Goal: Transaction & Acquisition: Purchase product/service

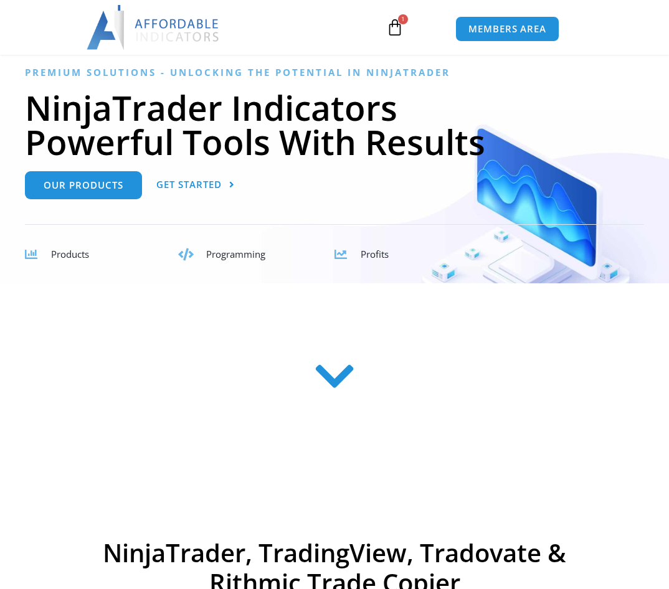
scroll to position [128, 0]
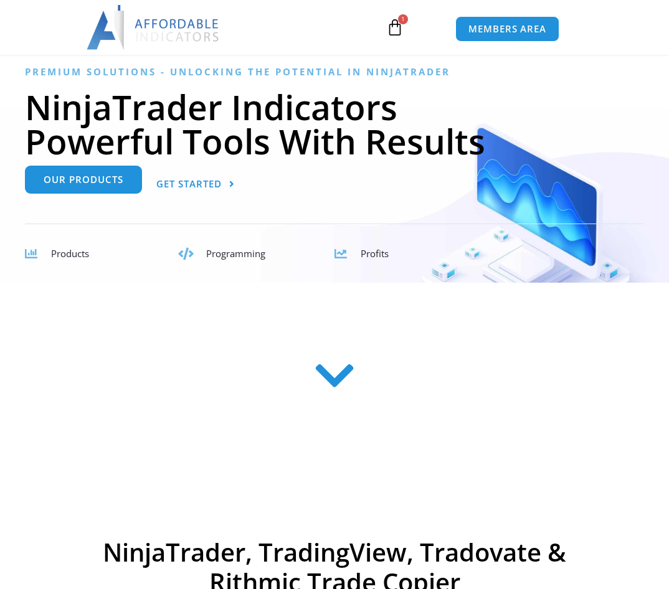
click at [92, 181] on span "Our Products" at bounding box center [84, 180] width 80 height 9
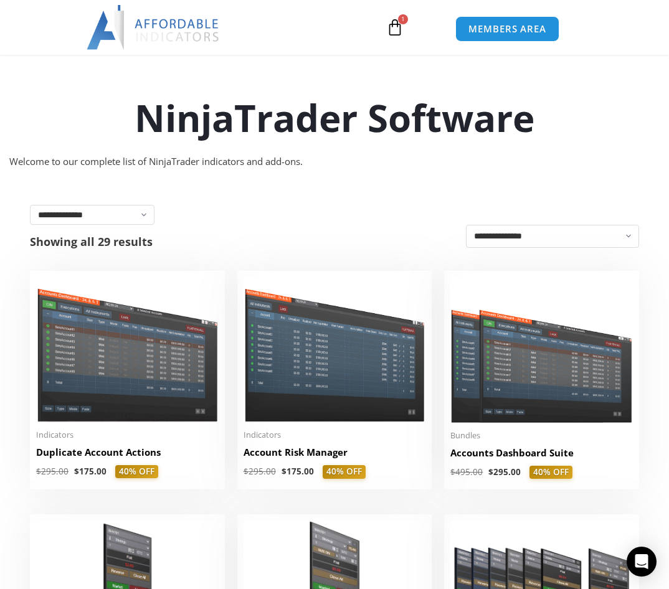
scroll to position [109, 0]
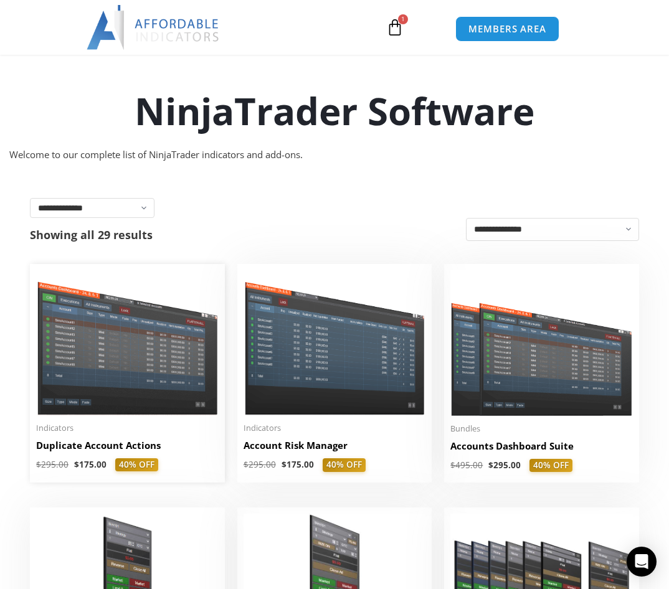
click at [111, 369] on img at bounding box center [127, 342] width 182 height 145
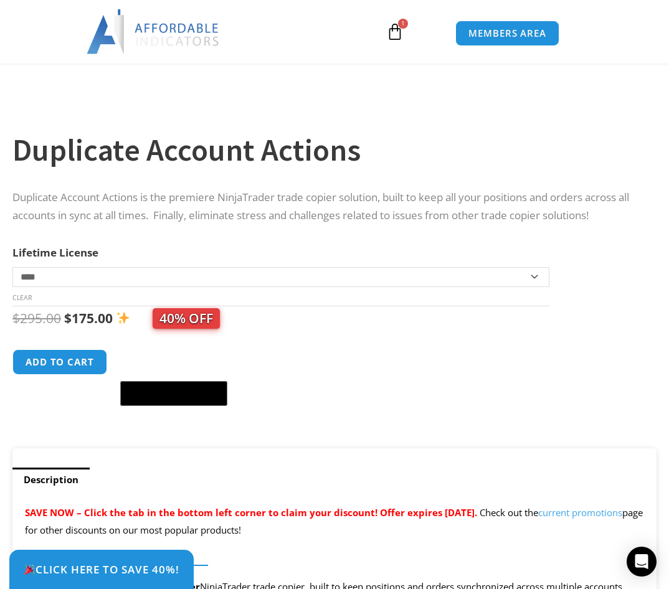
scroll to position [419, 0]
click at [84, 362] on button "Add to cart" at bounding box center [60, 361] width 100 height 27
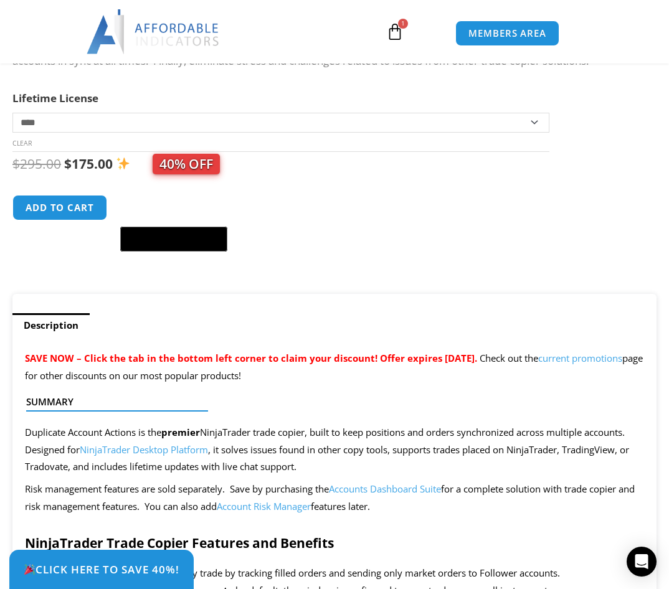
scroll to position [574, 0]
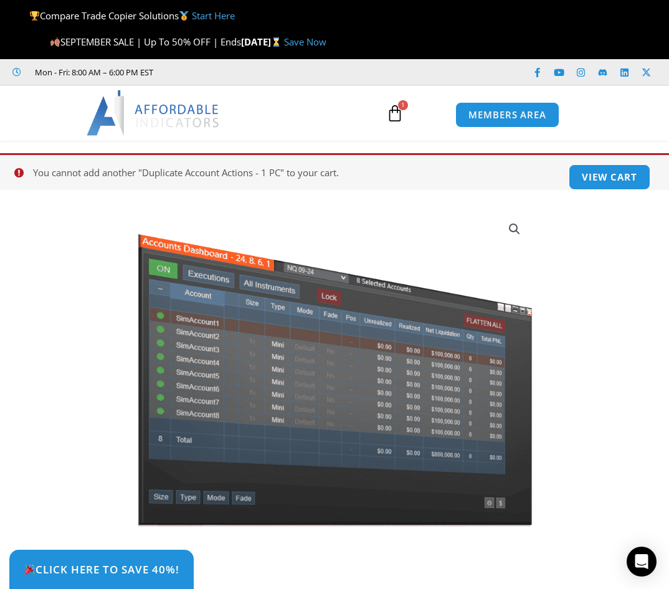
click at [579, 179] on section "Click Here to save 40%!" at bounding box center [334, 183] width 669 height 12
click at [625, 172] on link "View cart" at bounding box center [610, 177] width 86 height 27
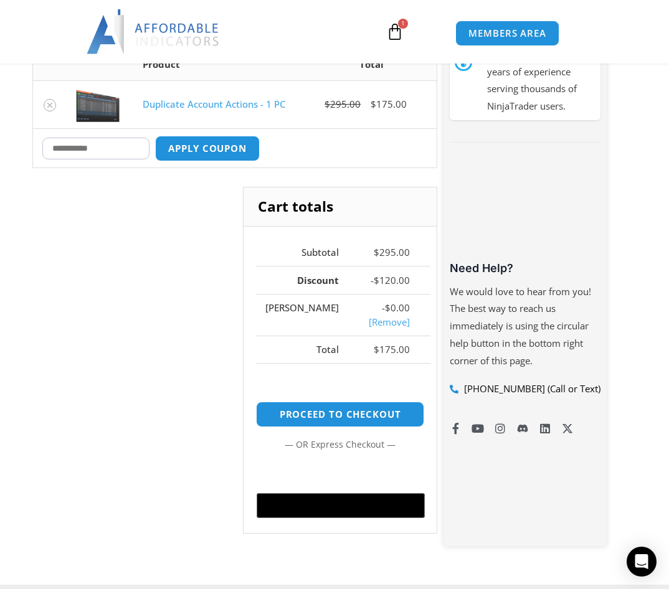
scroll to position [303, 0]
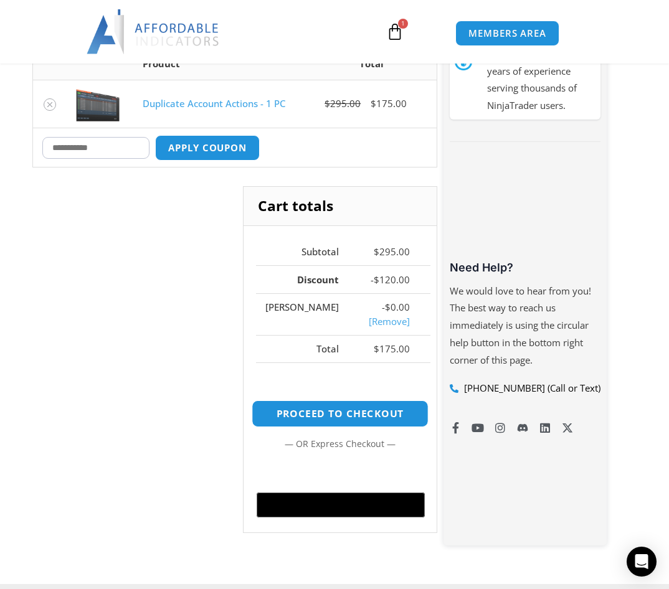
click at [305, 410] on link "Proceed to checkout" at bounding box center [340, 413] width 177 height 27
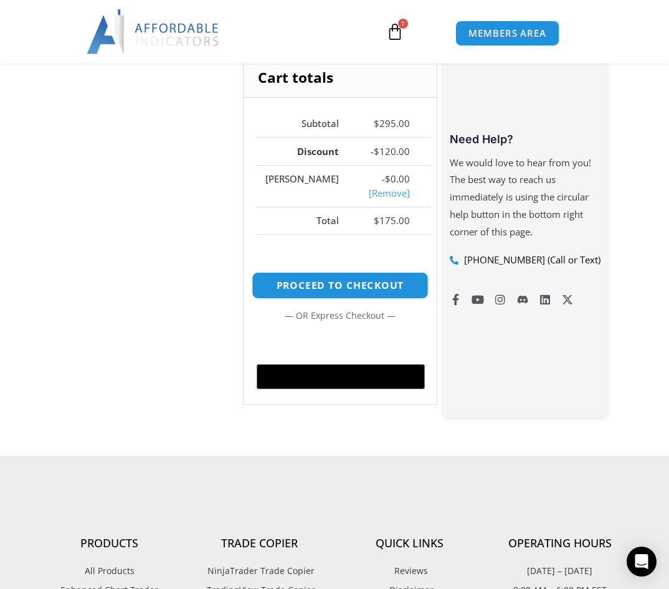
scroll to position [435, 0]
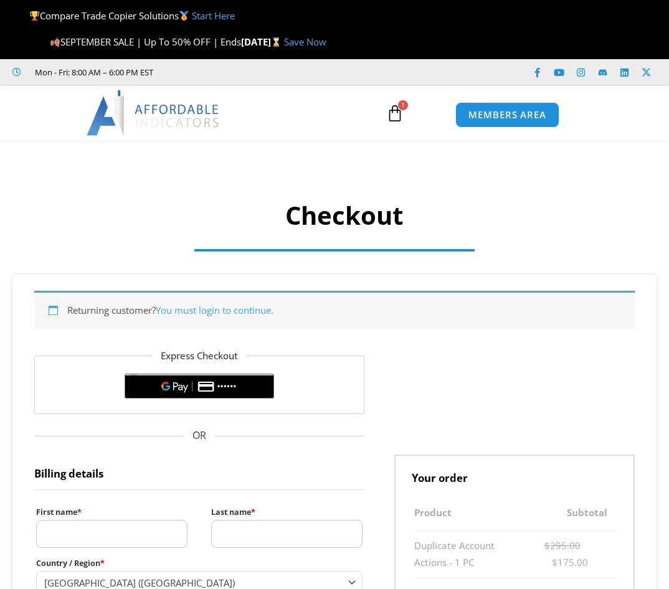
select select "**"
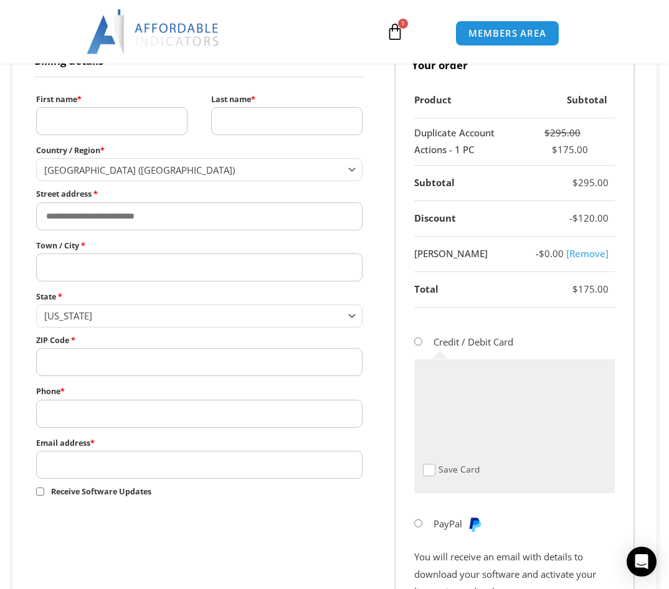
scroll to position [445, 0]
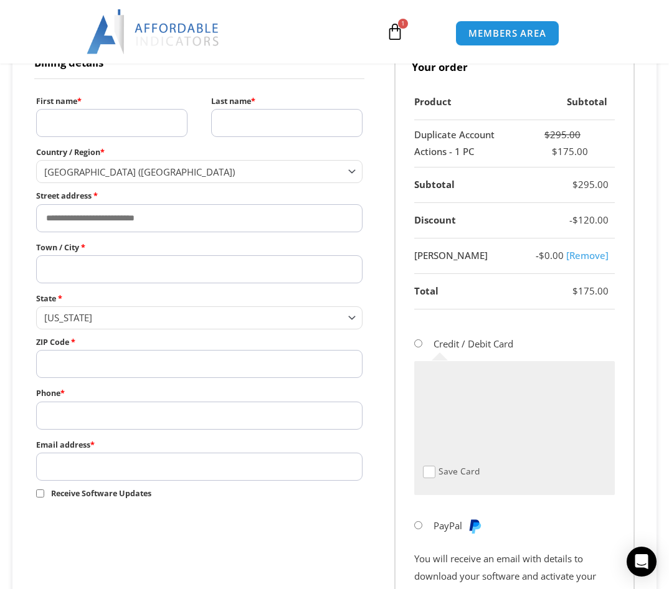
click at [118, 121] on input "First name *" at bounding box center [111, 123] width 151 height 28
type input "******"
click at [219, 126] on input "Last name *" at bounding box center [286, 123] width 151 height 28
type input "******"
click at [154, 225] on input "Street address *" at bounding box center [199, 218] width 326 height 28
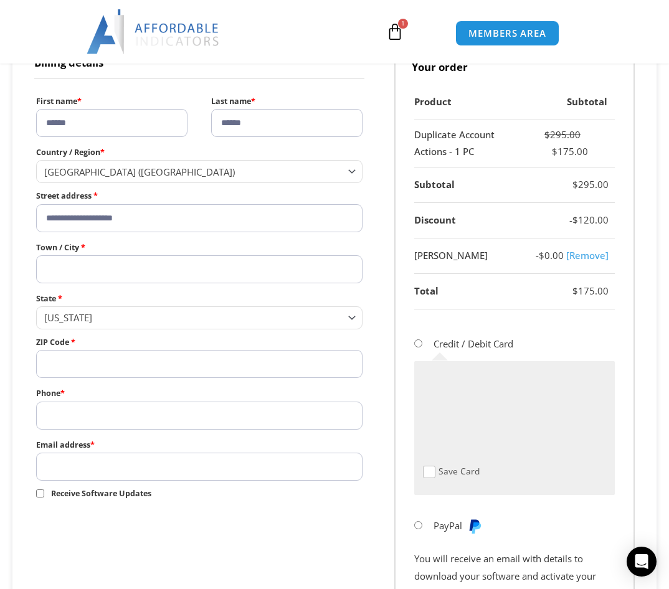
type input "**********"
click at [95, 267] on input "Town / City *" at bounding box center [199, 269] width 326 height 28
type input "********"
drag, startPoint x: 96, startPoint y: 270, endPoint x: 41, endPoint y: 267, distance: 54.9
click at [41, 267] on input "********" at bounding box center [199, 269] width 326 height 28
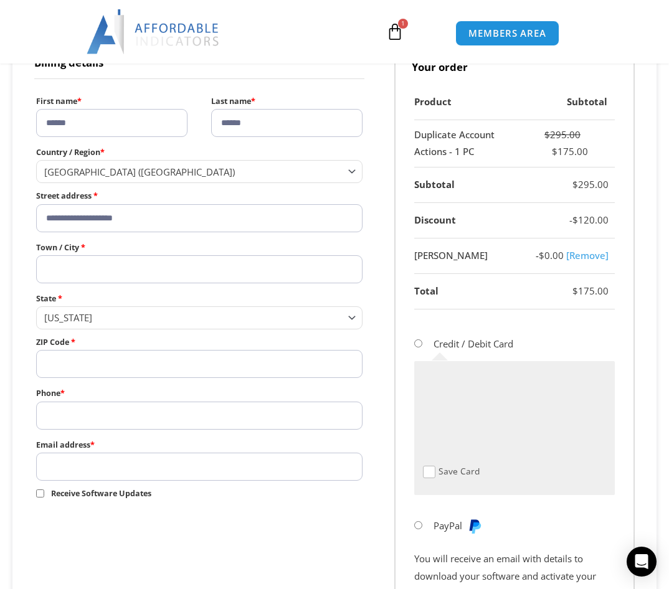
click at [75, 371] on input "ZIP Code *" at bounding box center [199, 364] width 326 height 28
type input "*****"
click at [76, 415] on input "Phone *" at bounding box center [199, 416] width 326 height 28
click at [92, 322] on span "Georgia" at bounding box center [193, 317] width 299 height 12
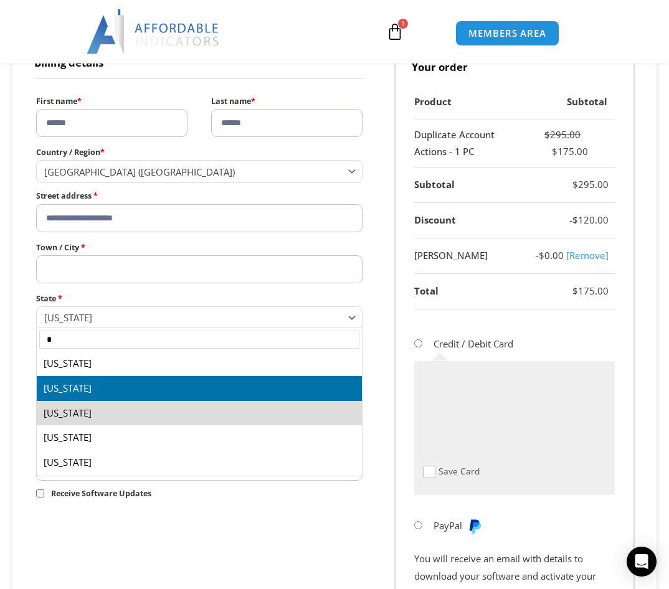
scroll to position [0, 0]
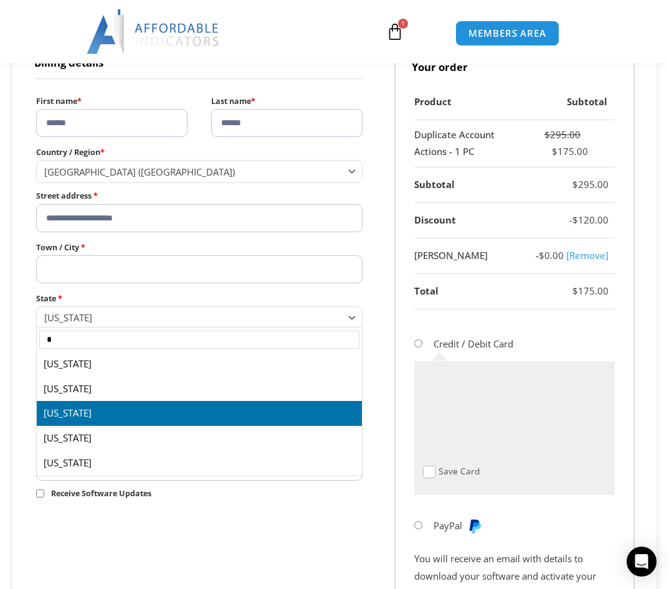
type input "*"
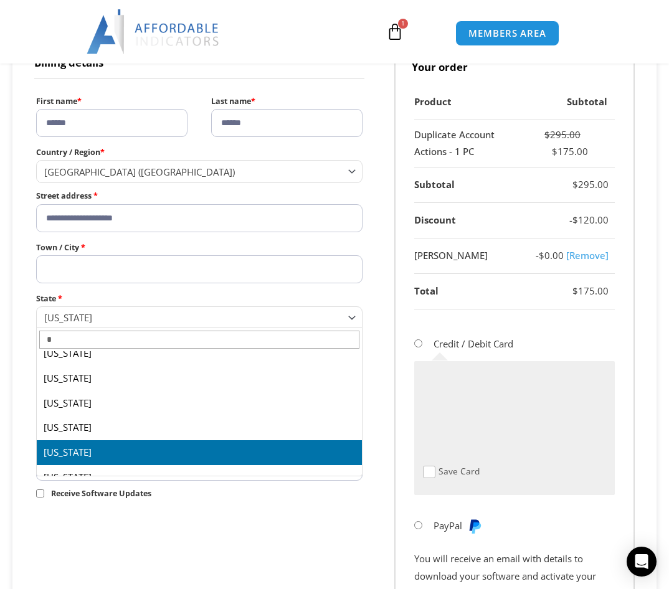
scroll to position [384, 0]
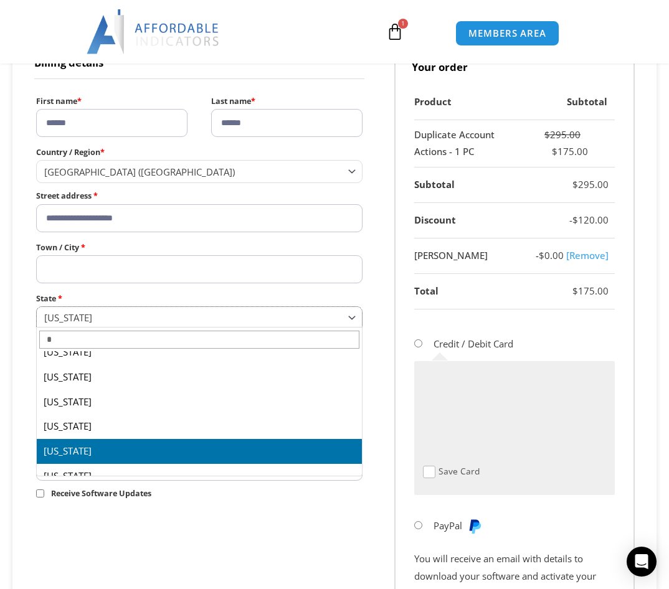
select select "**"
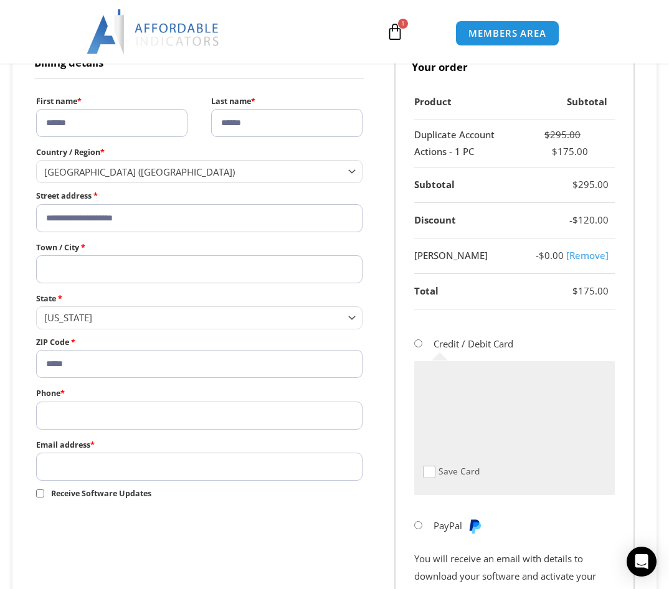
click at [77, 270] on input "Town / City *" at bounding box center [199, 269] width 326 height 28
type input "********"
click at [87, 414] on input "Phone *" at bounding box center [199, 416] width 326 height 28
type input "**********"
click at [75, 470] on input "Email address *" at bounding box center [199, 467] width 326 height 28
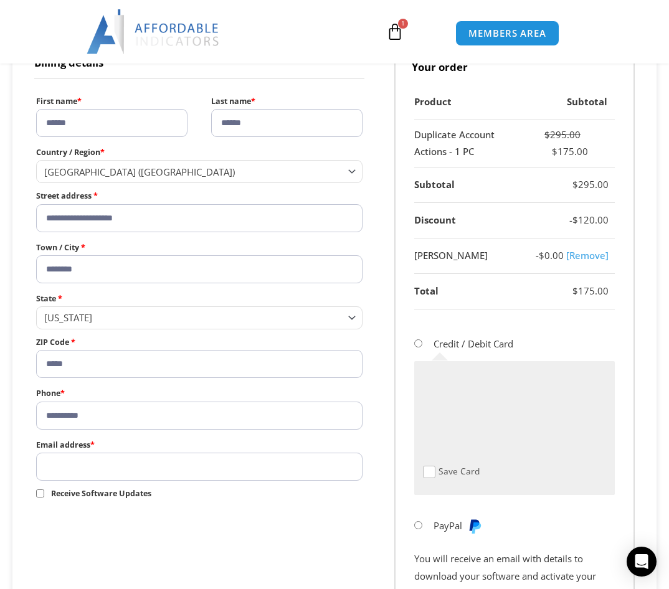
type input "**********"
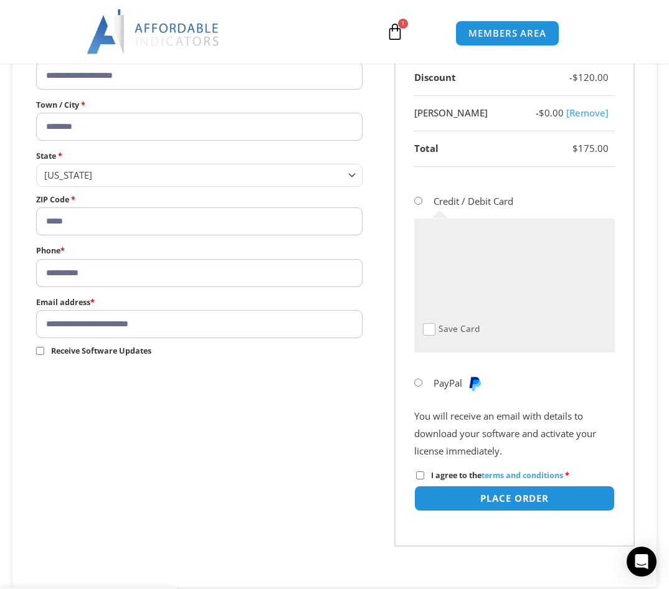
scroll to position [601, 0]
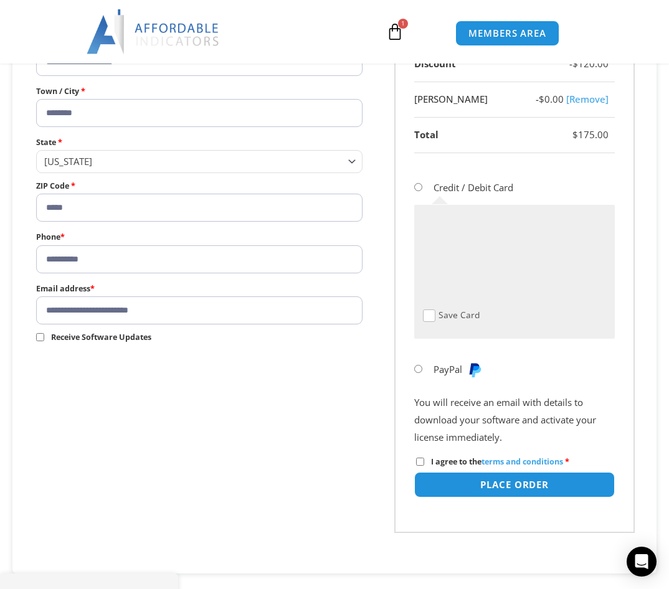
click at [428, 317] on span "Checkout" at bounding box center [429, 316] width 12 height 12
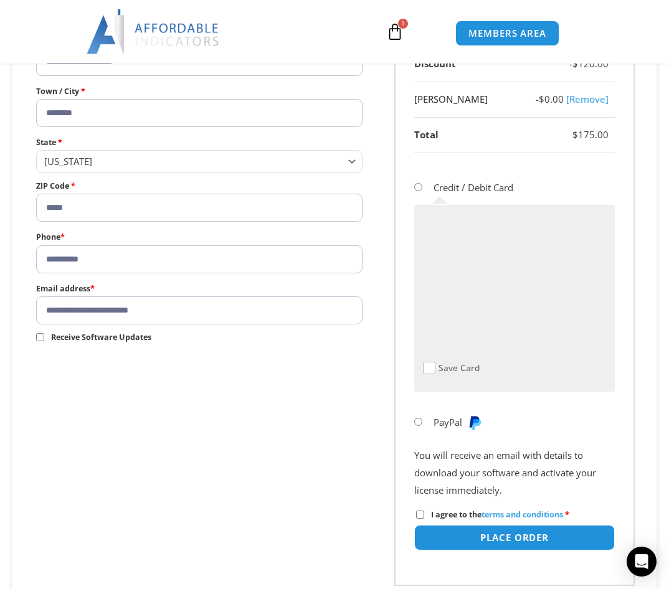
click at [428, 364] on span "Checkout" at bounding box center [429, 368] width 12 height 12
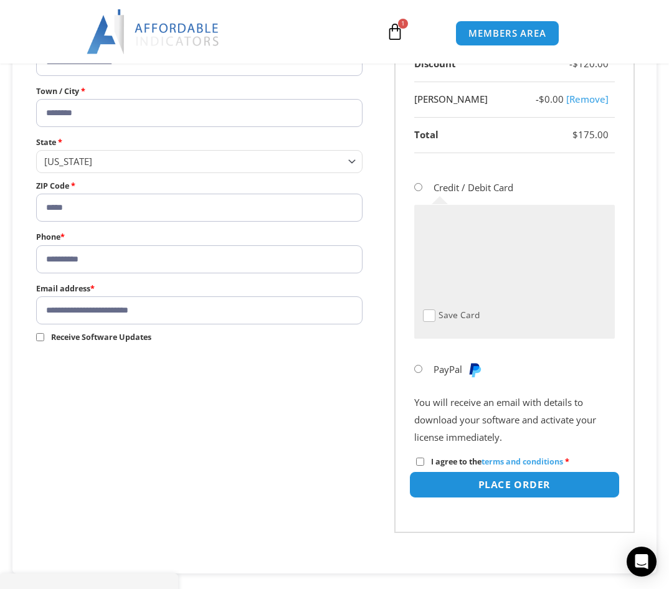
drag, startPoint x: 477, startPoint y: 478, endPoint x: 449, endPoint y: 489, distance: 30.2
click at [449, 489] on button "Place order" at bounding box center [514, 484] width 210 height 27
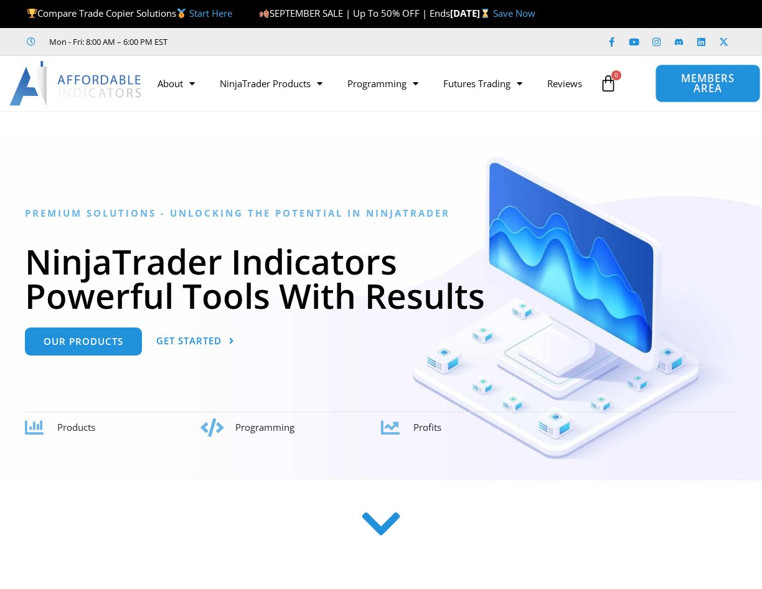
click at [686, 86] on span "MEMBERS AREA" at bounding box center [707, 83] width 77 height 21
click at [688, 82] on span "MEMBERS AREA" at bounding box center [707, 83] width 77 height 21
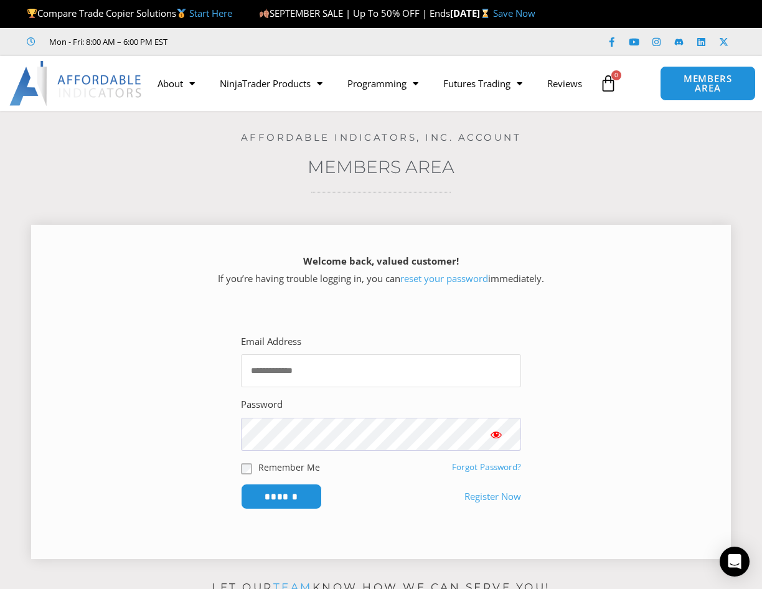
click at [415, 364] on input "Email Address" at bounding box center [381, 370] width 280 height 33
type input "**********"
click at [305, 491] on input "******" at bounding box center [281, 496] width 85 height 27
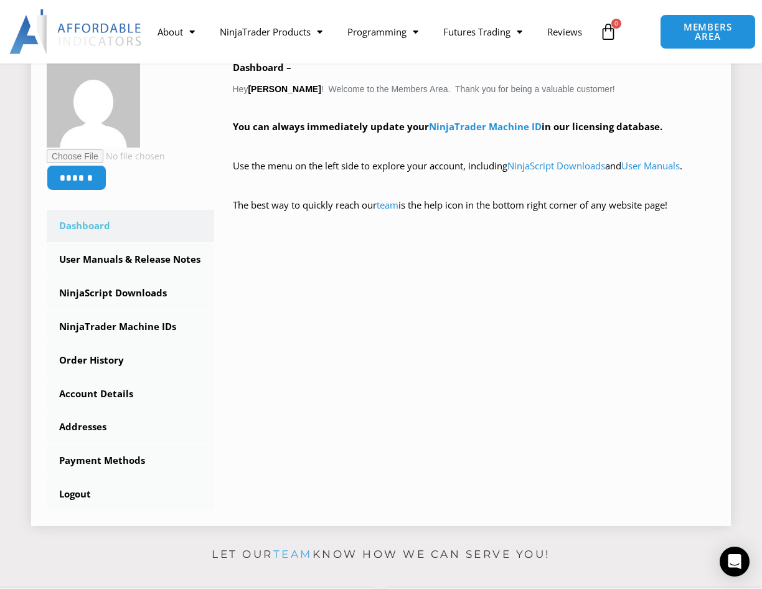
scroll to position [218, 0]
click at [126, 359] on link "Order History" at bounding box center [131, 360] width 168 height 32
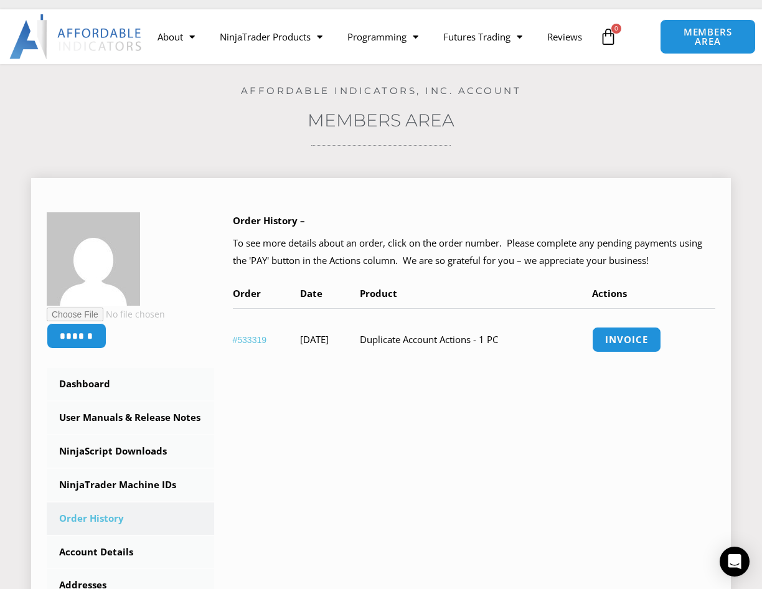
scroll to position [47, 0]
click at [239, 340] on link "#533319" at bounding box center [250, 339] width 34 height 10
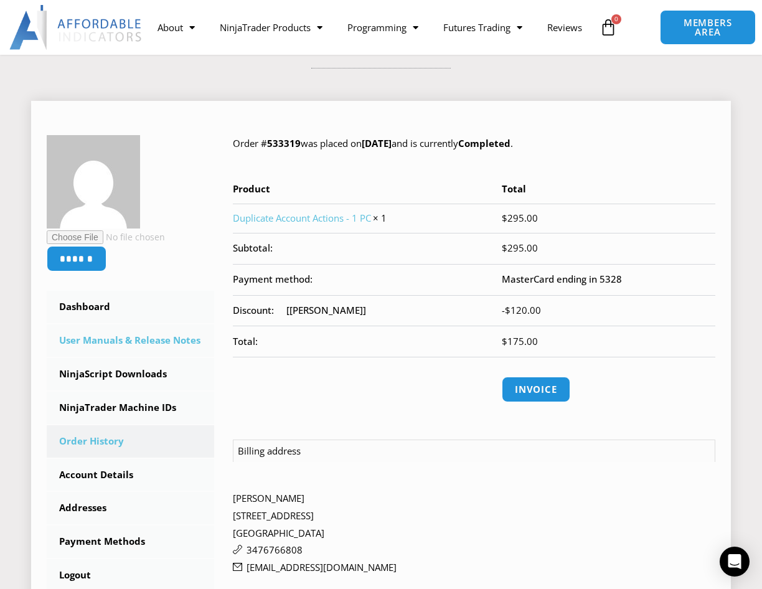
scroll to position [123, 0]
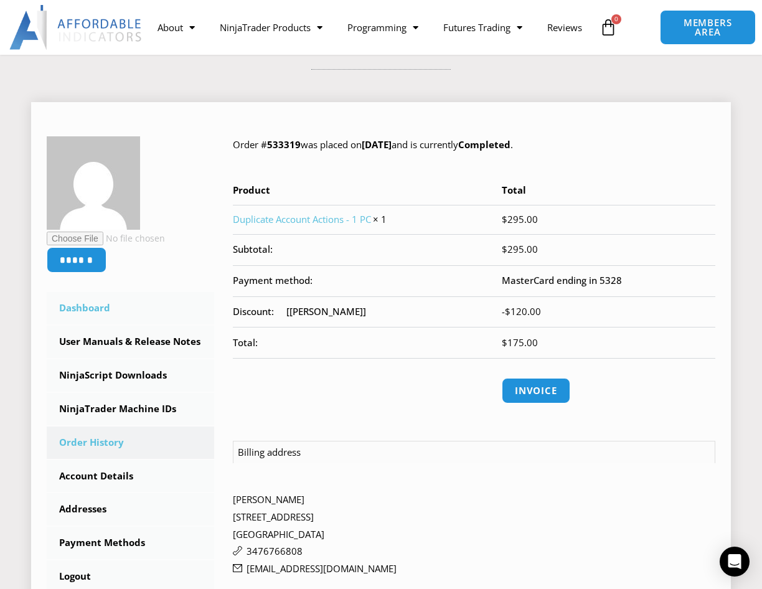
click at [92, 307] on link "Dashboard" at bounding box center [131, 308] width 168 height 32
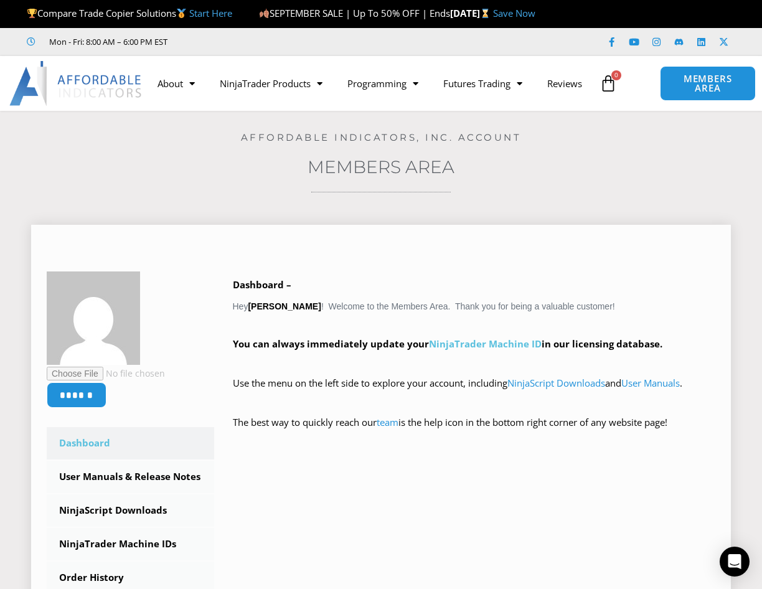
click at [468, 347] on link "NinjaTrader Machine ID" at bounding box center [485, 344] width 113 height 12
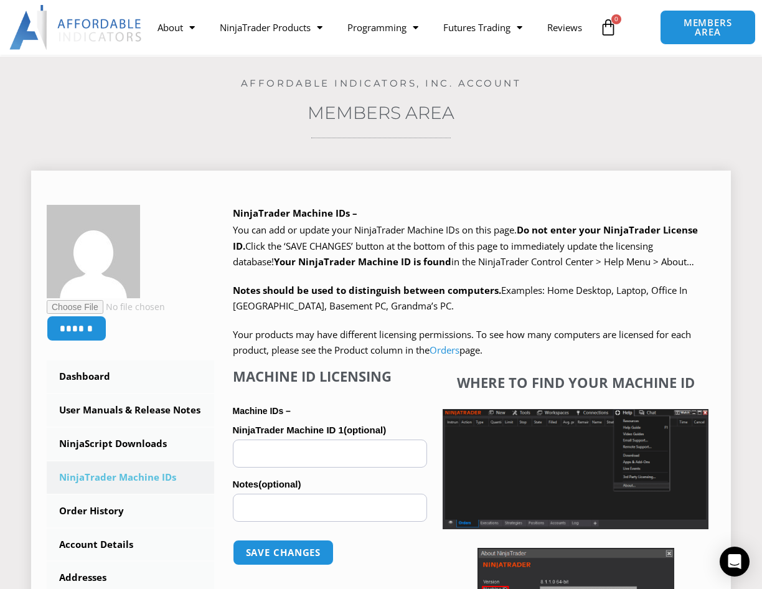
scroll to position [104, 0]
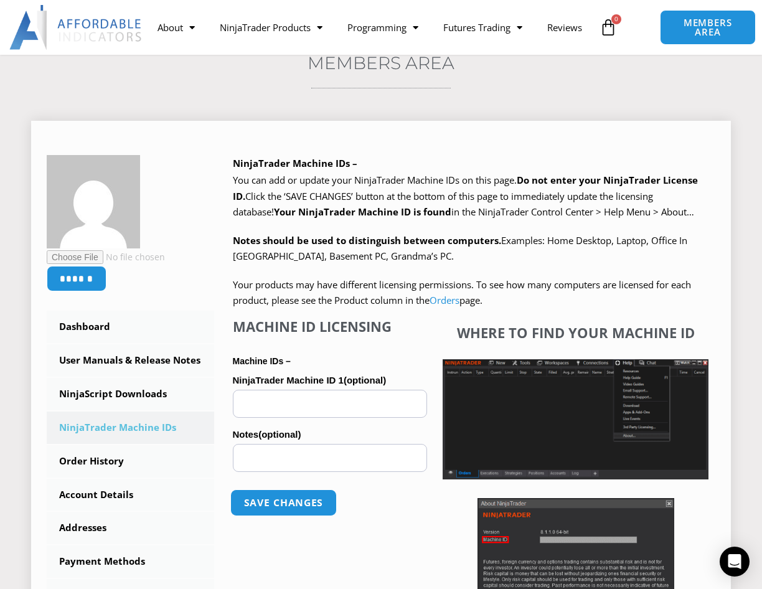
click at [324, 496] on button "Save changes" at bounding box center [283, 502] width 106 height 27
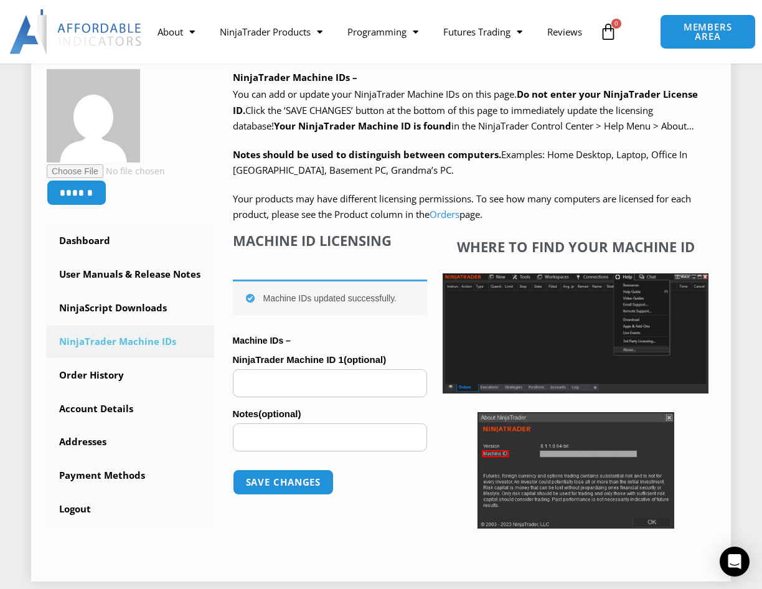
scroll to position [202, 0]
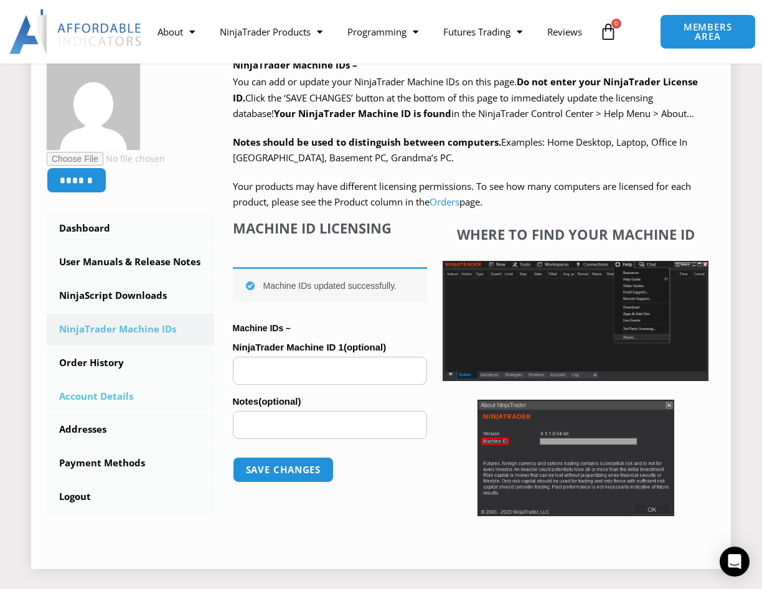
click at [110, 393] on link "Account Details" at bounding box center [131, 397] width 168 height 32
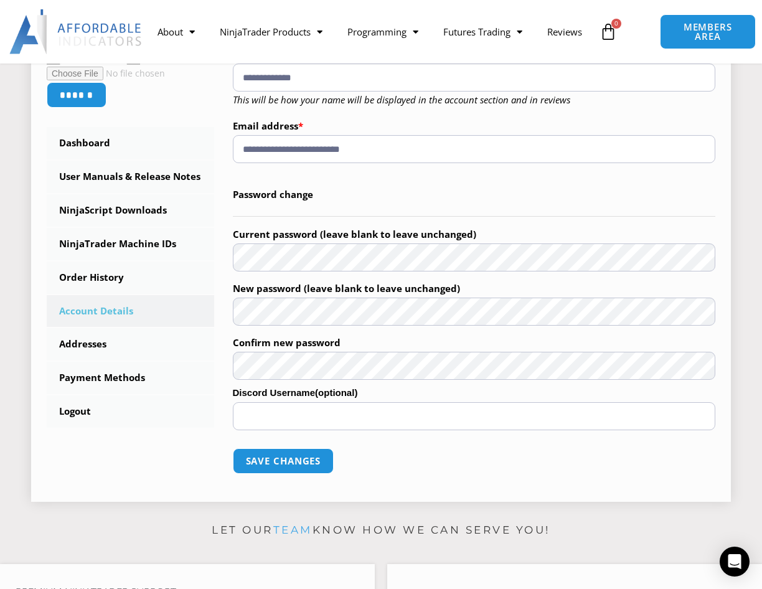
scroll to position [292, 0]
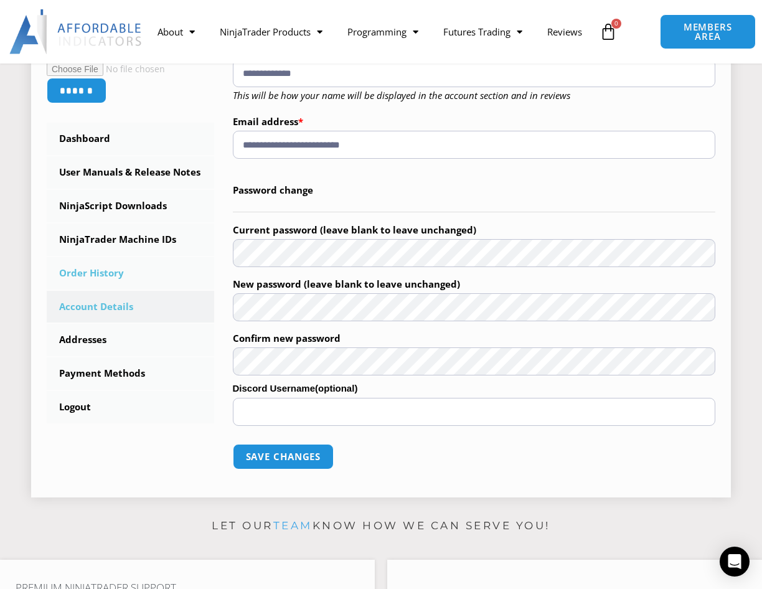
click at [98, 272] on link "Order History" at bounding box center [131, 273] width 168 height 32
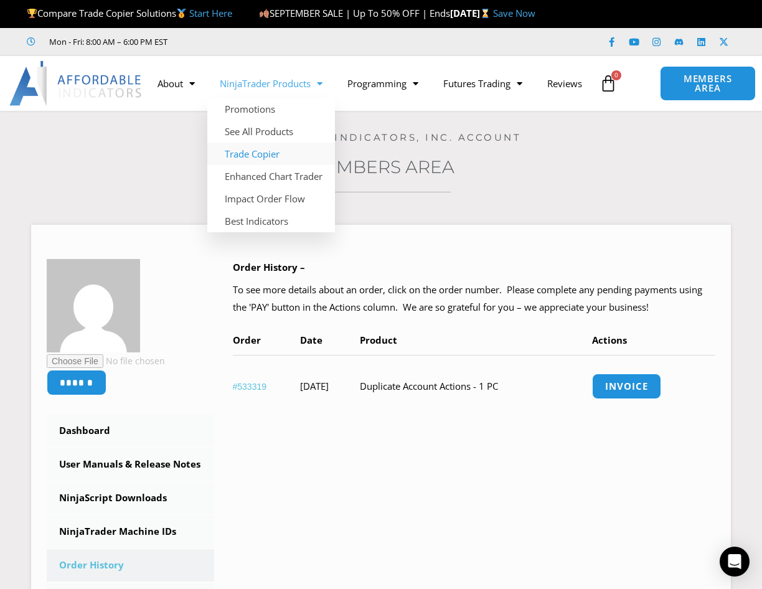
click at [271, 143] on link "Trade Copier" at bounding box center [271, 154] width 128 height 22
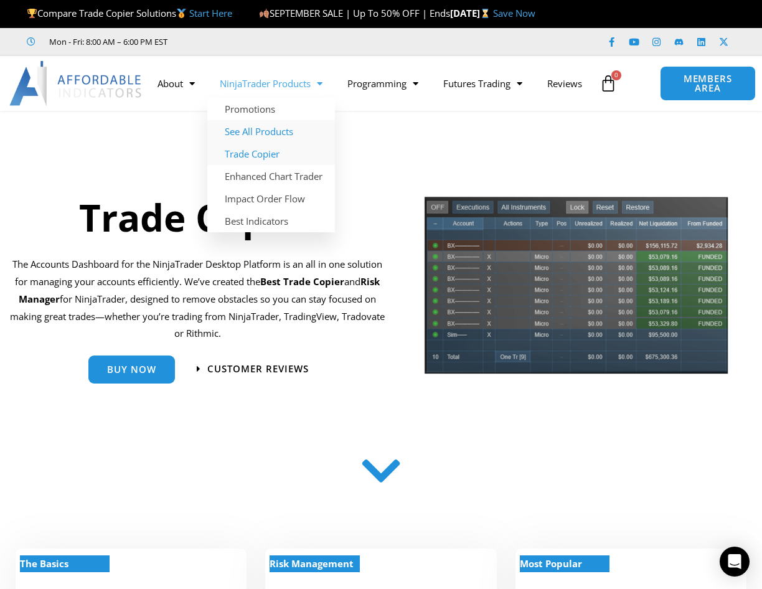
click at [269, 120] on link "See All Products" at bounding box center [271, 131] width 128 height 22
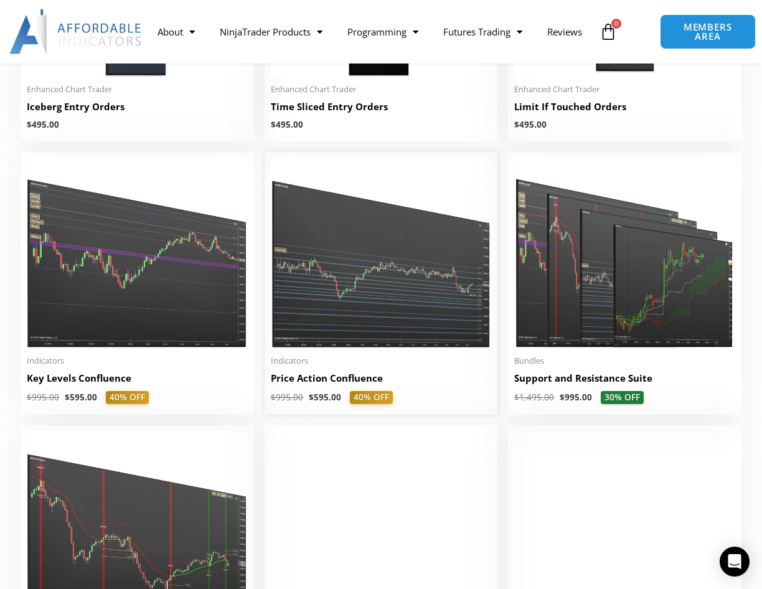
scroll to position [1549, 0]
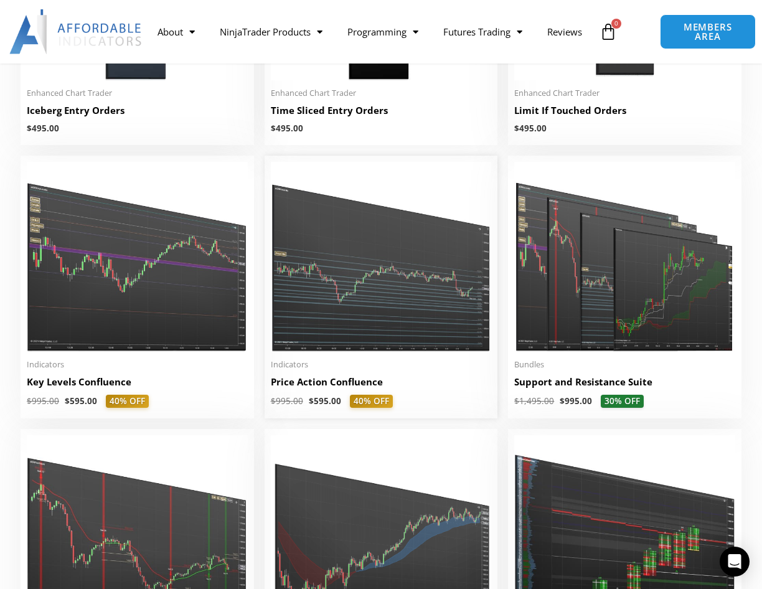
click at [342, 269] on img at bounding box center [381, 257] width 221 height 190
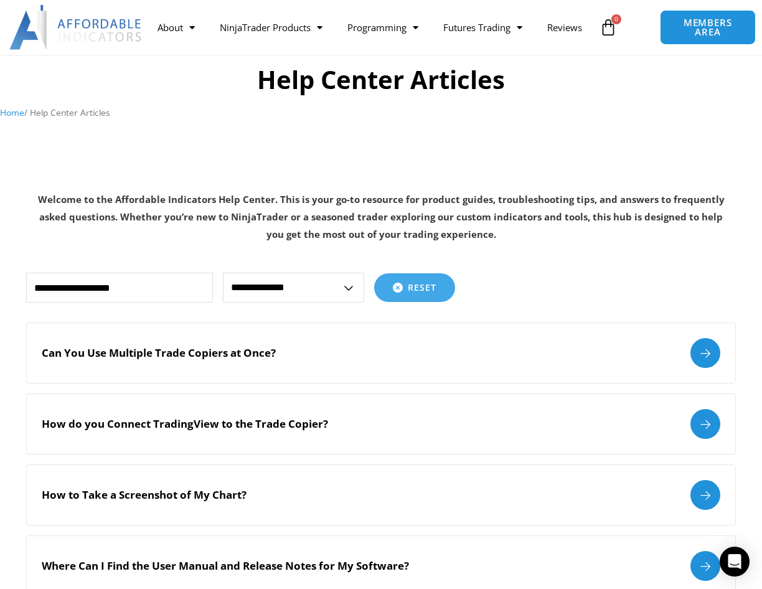
scroll to position [93, 0]
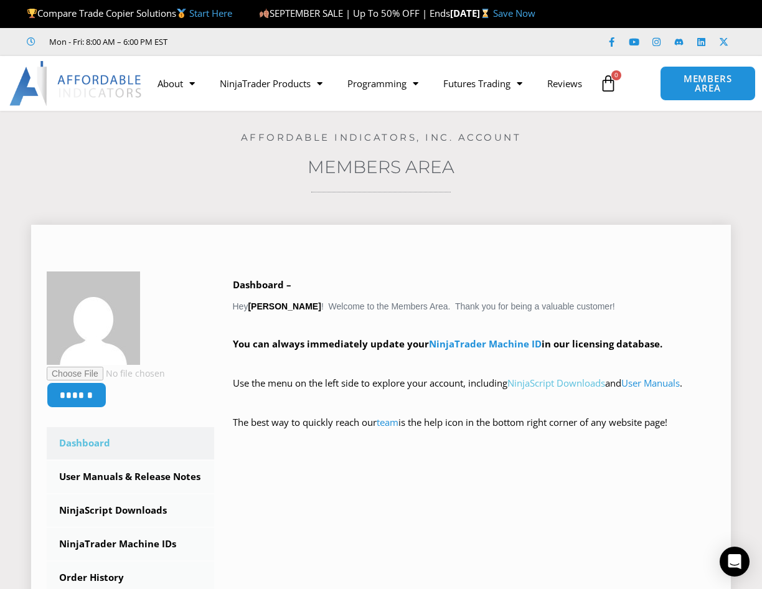
click at [559, 384] on link "NinjaScript Downloads" at bounding box center [557, 383] width 98 height 12
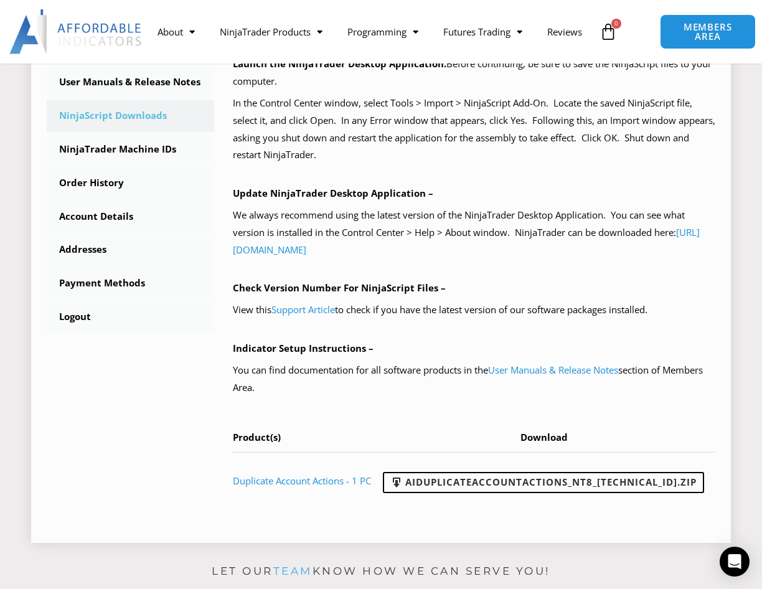
scroll to position [384, 0]
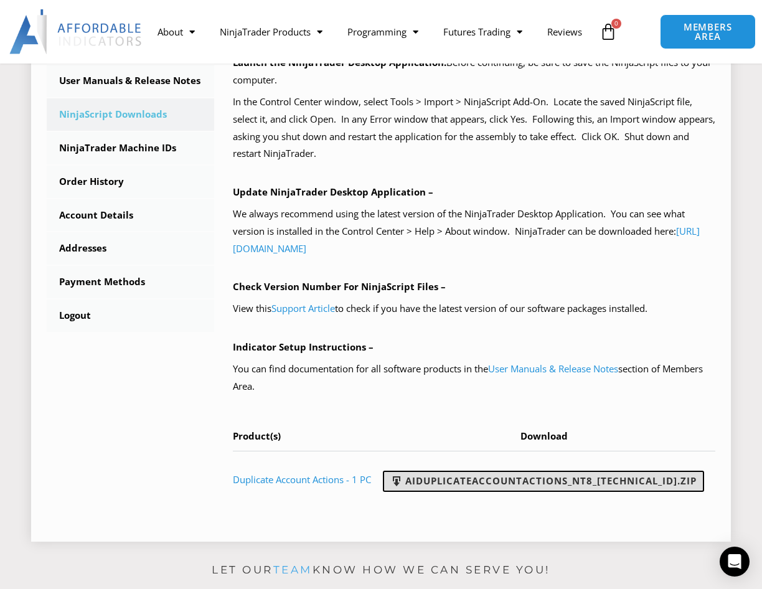
click at [450, 492] on link "AIDuplicateAccountActions_NT8_25.9.24.1.zip" at bounding box center [543, 481] width 321 height 21
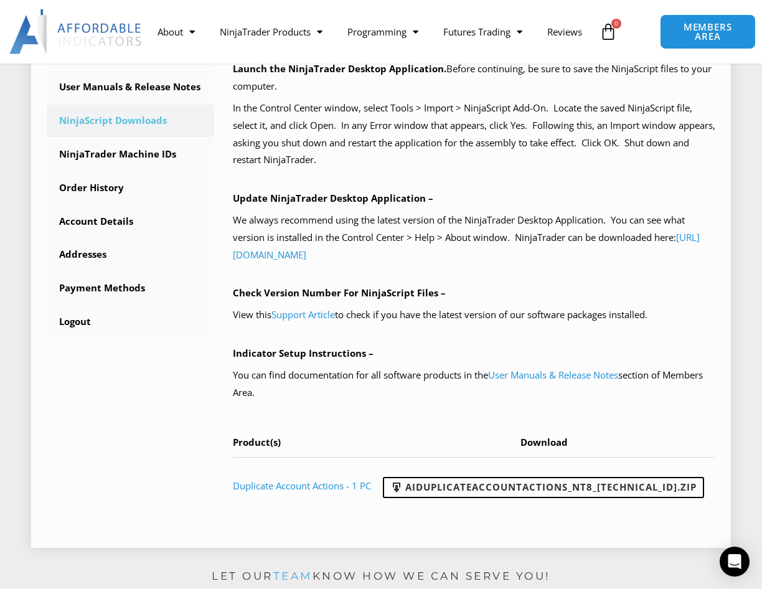
scroll to position [378, 0]
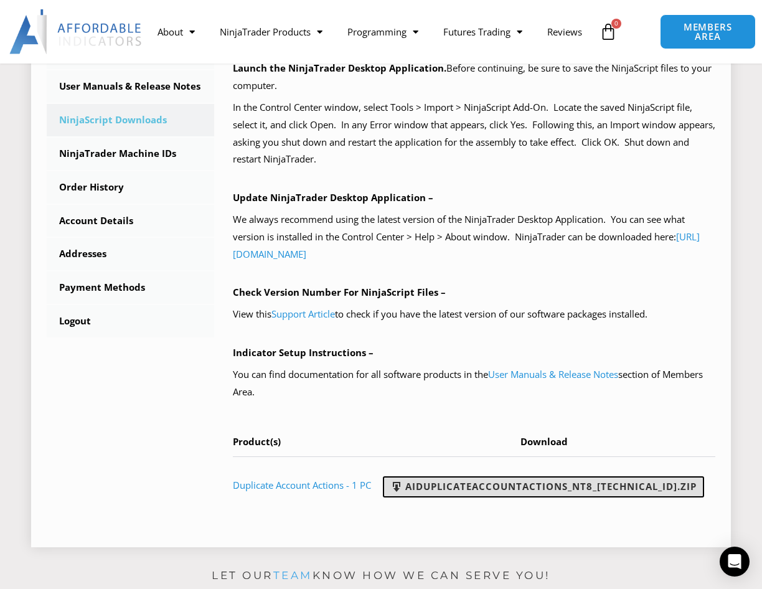
click at [430, 498] on link "AIDuplicateAccountActions_NT8_25.9.24.1.zip" at bounding box center [543, 486] width 321 height 21
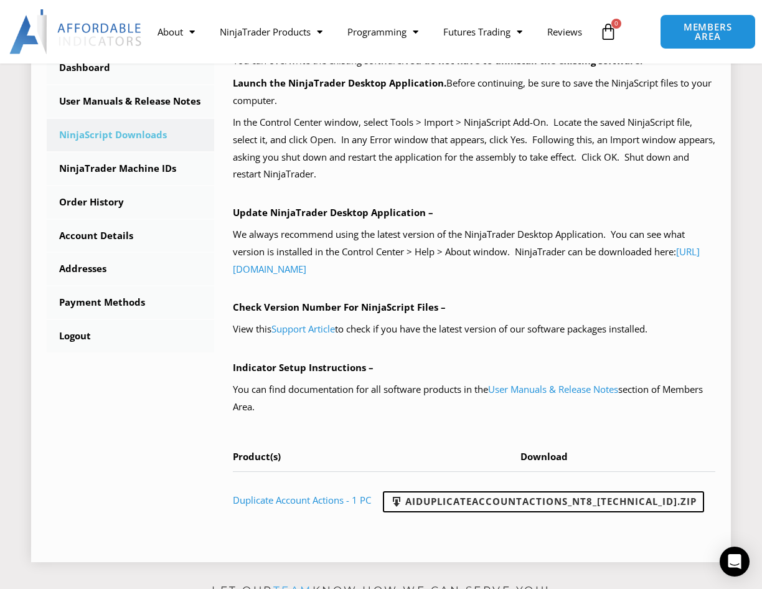
scroll to position [362, 0]
click at [174, 168] on link "NinjaTrader Machine IDs" at bounding box center [131, 169] width 168 height 32
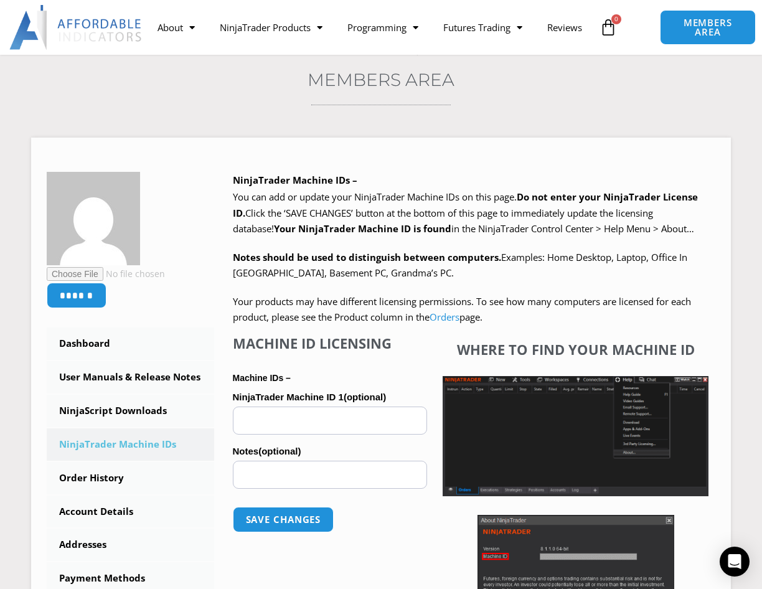
scroll to position [93, 0]
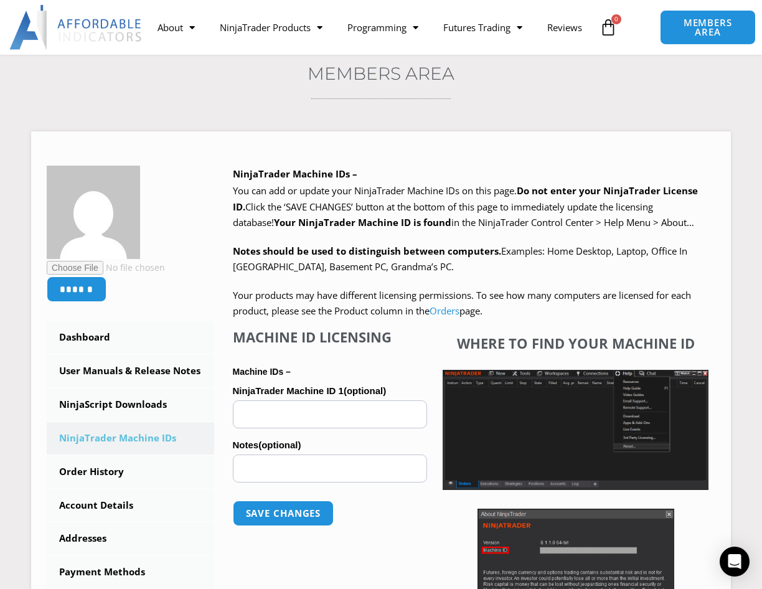
click at [504, 81] on h3 "Members Area" at bounding box center [381, 73] width 700 height 22
click at [381, 427] on input "NinjaTrader Machine ID 1 (optional)" at bounding box center [330, 414] width 195 height 28
paste input "**********"
type input "**********"
click at [255, 524] on button "Save changes" at bounding box center [283, 513] width 106 height 27
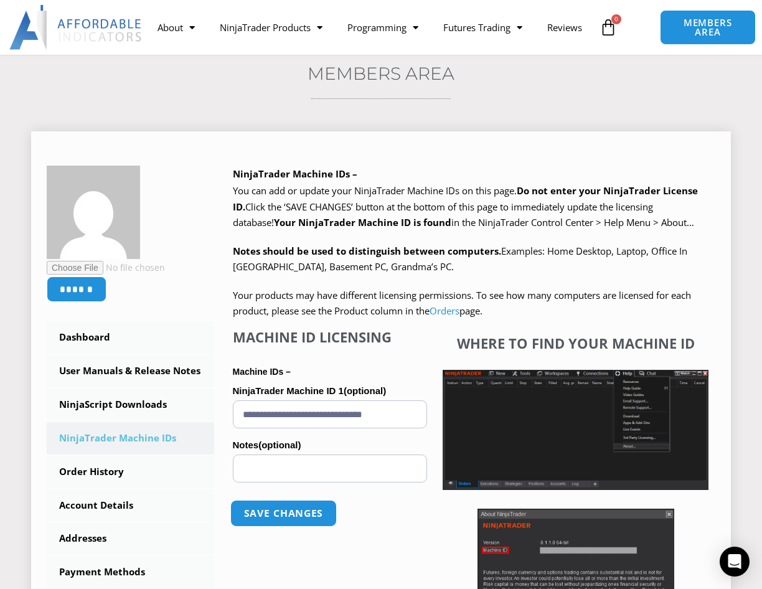
click at [257, 518] on button "Save changes" at bounding box center [283, 513] width 106 height 27
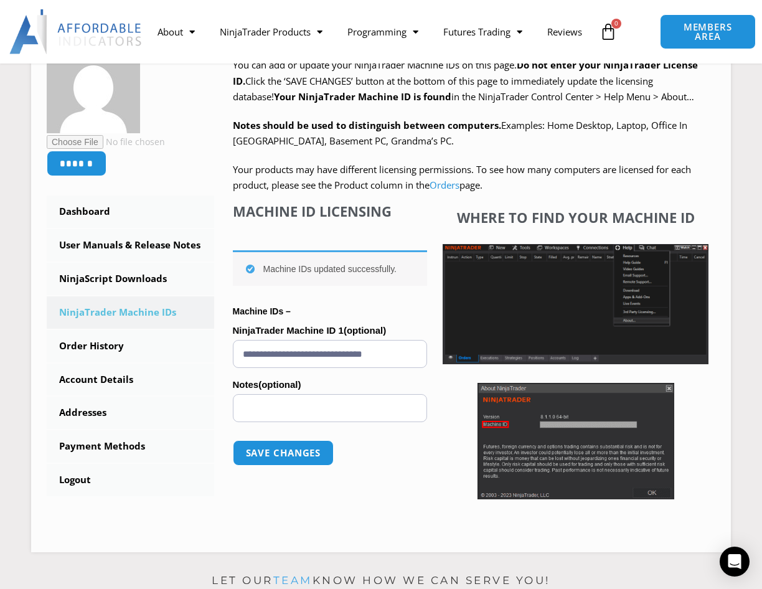
scroll to position [230, 0]
